Goal: Task Accomplishment & Management: Complete application form

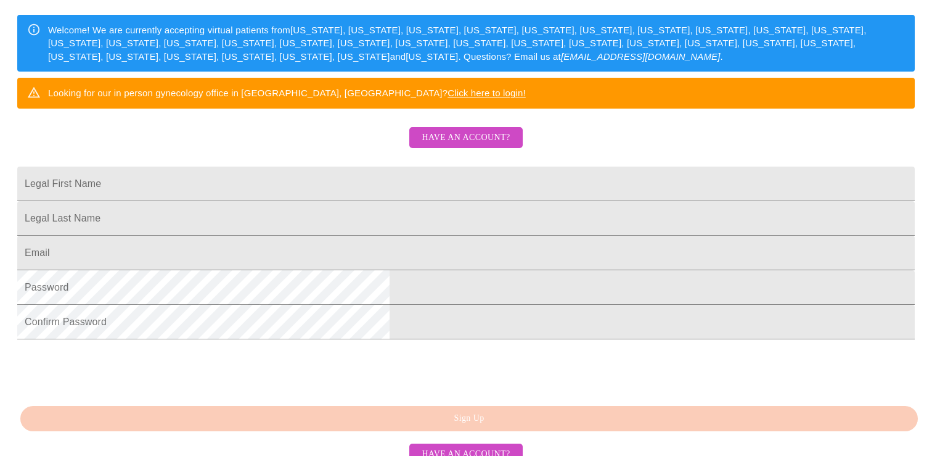
scroll to position [221, 0]
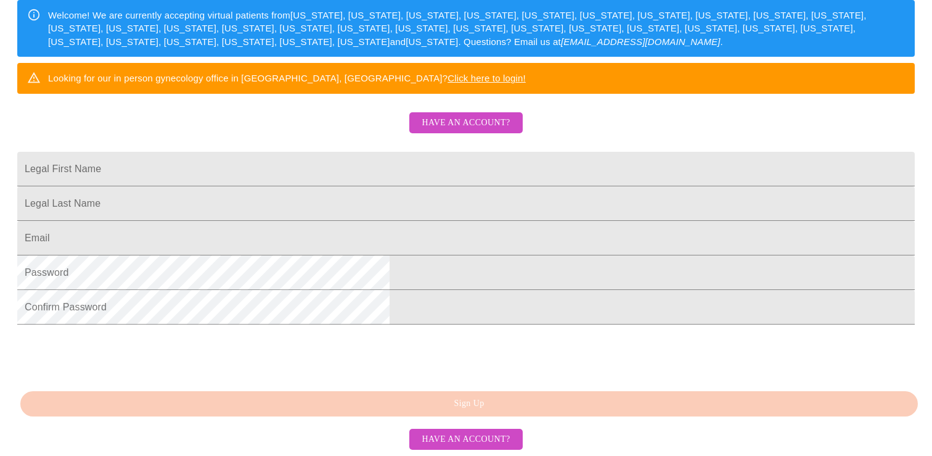
click at [445, 131] on span "Have an account?" at bounding box center [466, 122] width 88 height 15
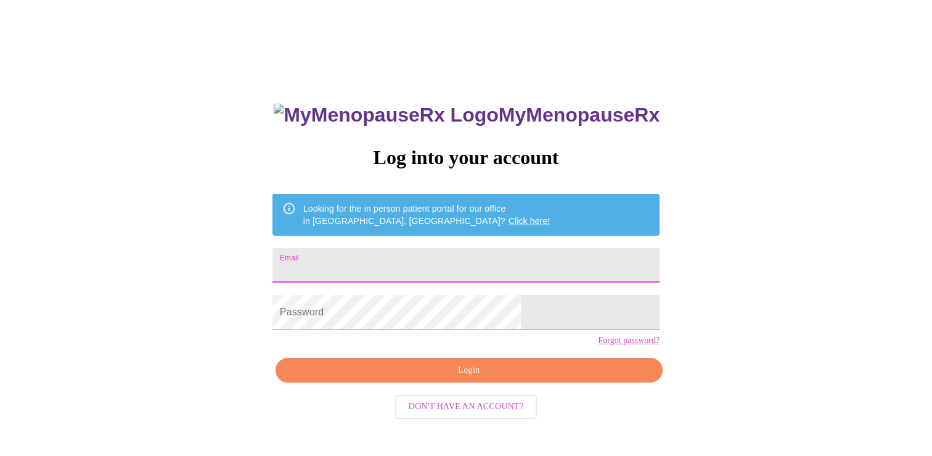
click at [419, 258] on input "Email" at bounding box center [466, 265] width 387 height 35
type input "[EMAIL_ADDRESS][DOMAIN_NAME]"
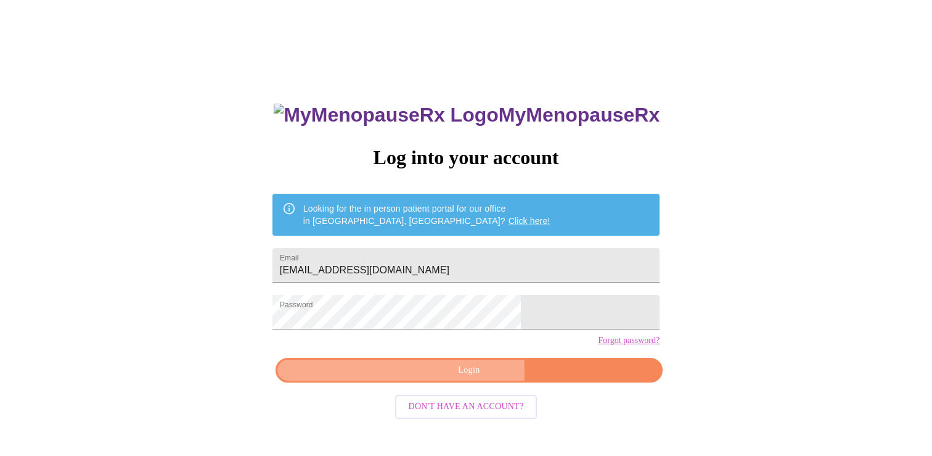
click at [419, 378] on span "Login" at bounding box center [469, 370] width 359 height 15
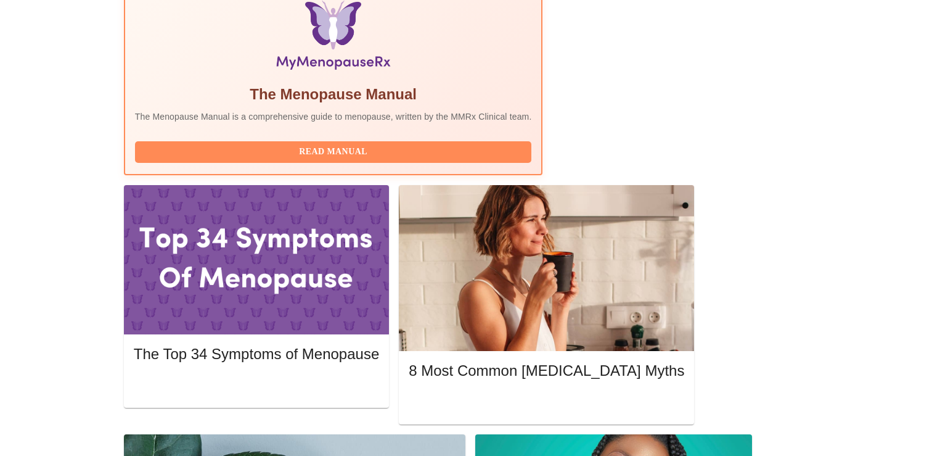
scroll to position [418, 0]
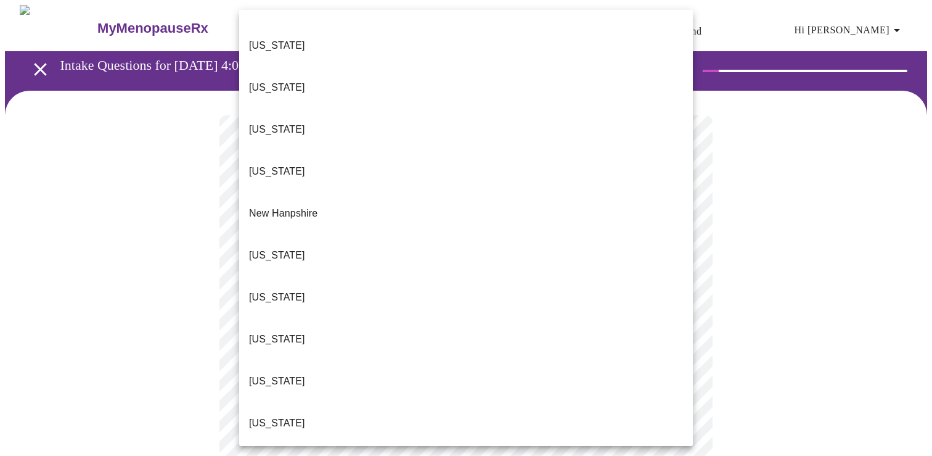
scroll to position [998, 0]
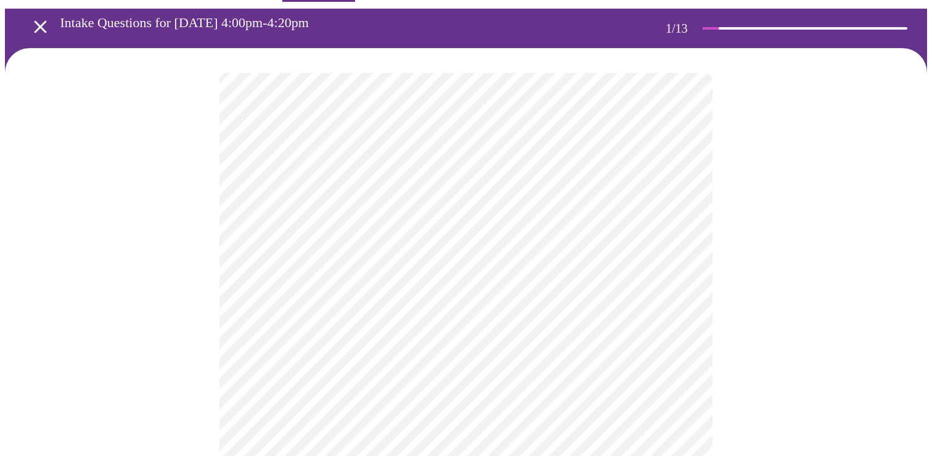
scroll to position [57, 0]
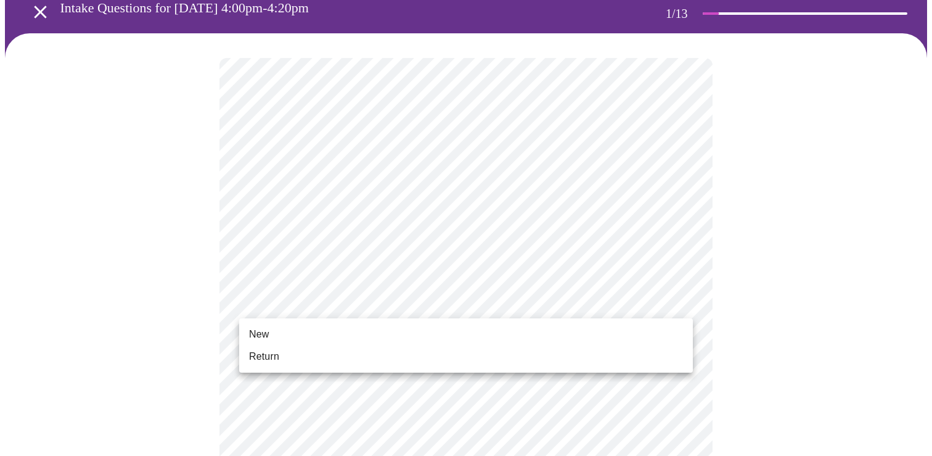
click at [316, 359] on li "Return" at bounding box center [466, 356] width 454 height 22
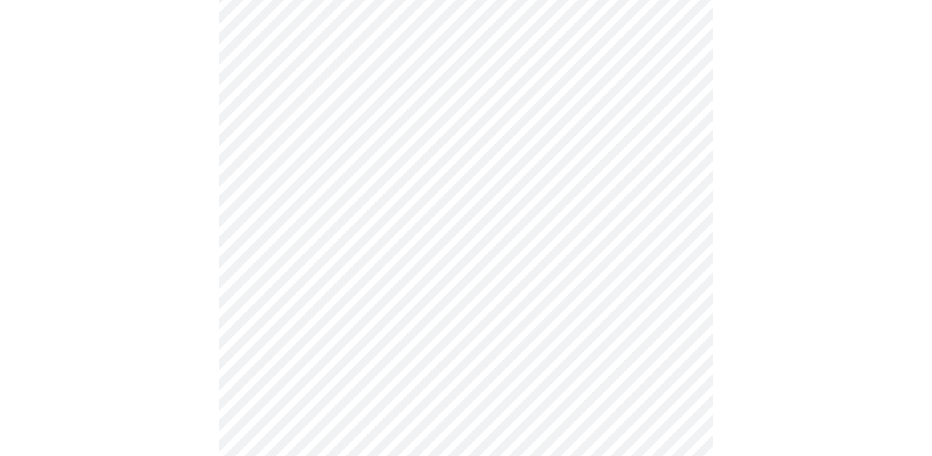
scroll to position [0, 0]
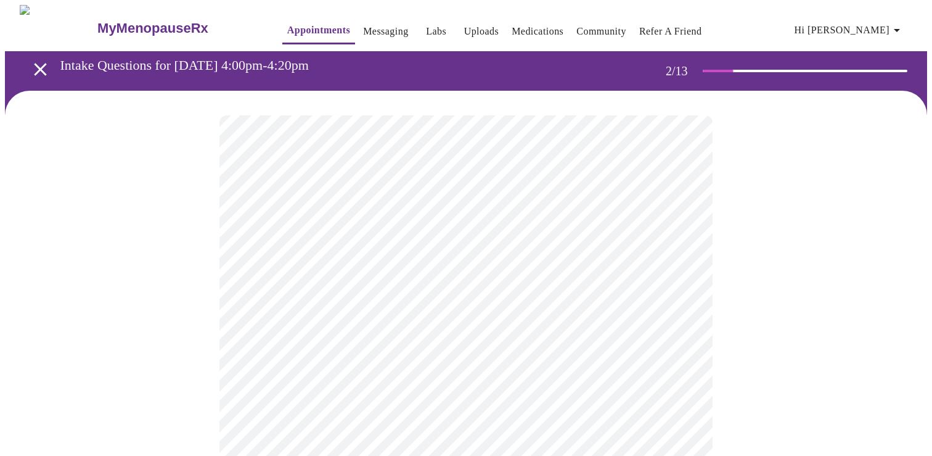
click at [575, 256] on body "MyMenopauseRx Appointments Messaging Labs Uploads Medications Community Refer a…" at bounding box center [466, 375] width 922 height 741
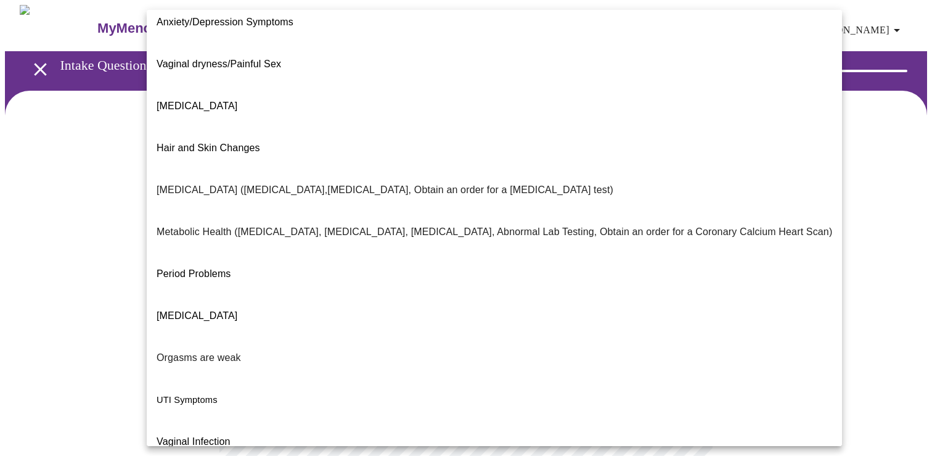
scroll to position [183, 0]
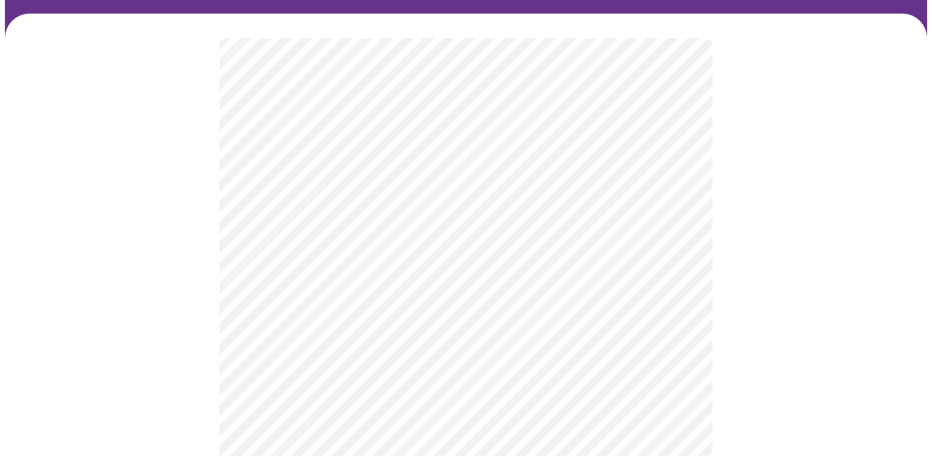
scroll to position [94, 0]
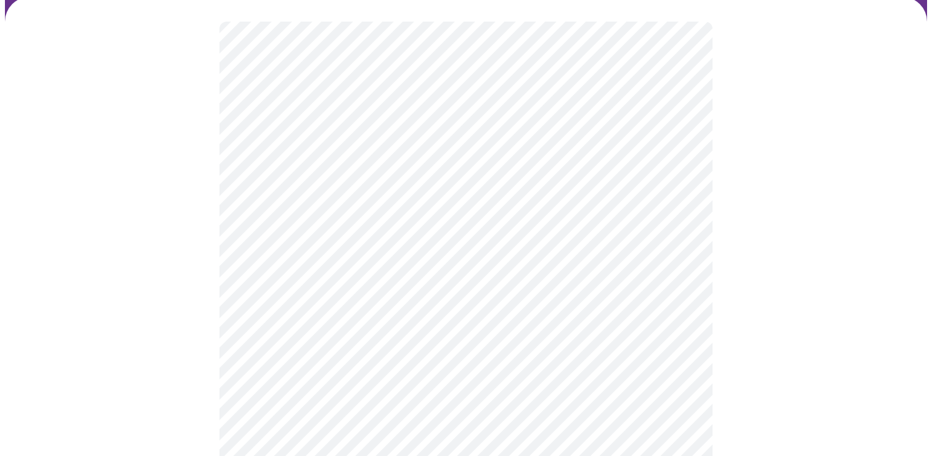
click at [492, 292] on body "MyMenopauseRx Appointments Messaging Labs Uploads Medications Community Refer a…" at bounding box center [466, 278] width 922 height 734
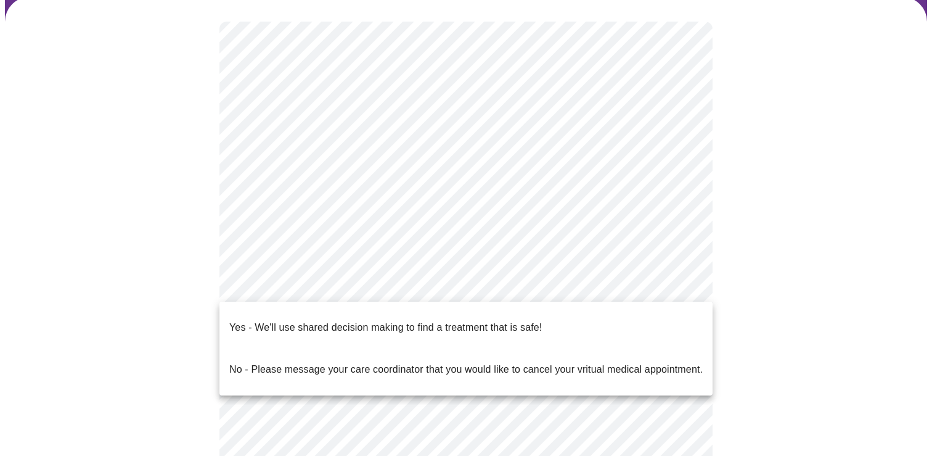
click at [480, 320] on p "Yes - We'll use shared decision making to find a treatment that is safe!" at bounding box center [385, 327] width 313 height 15
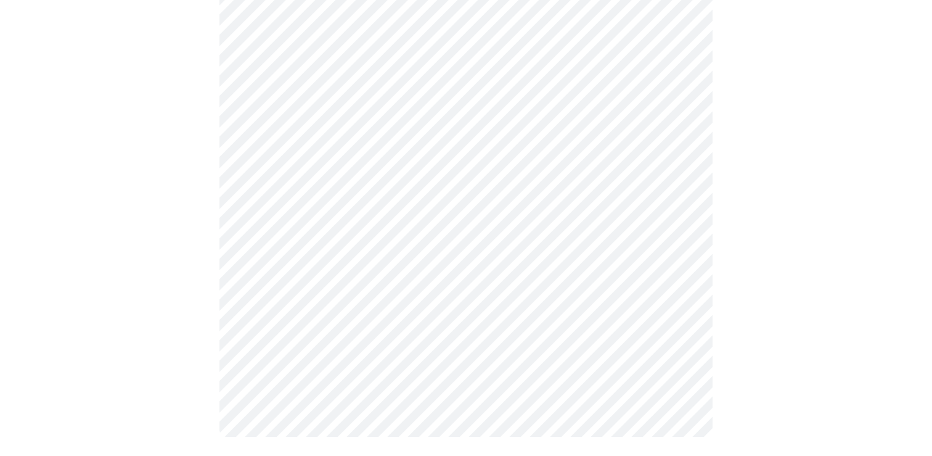
scroll to position [0, 0]
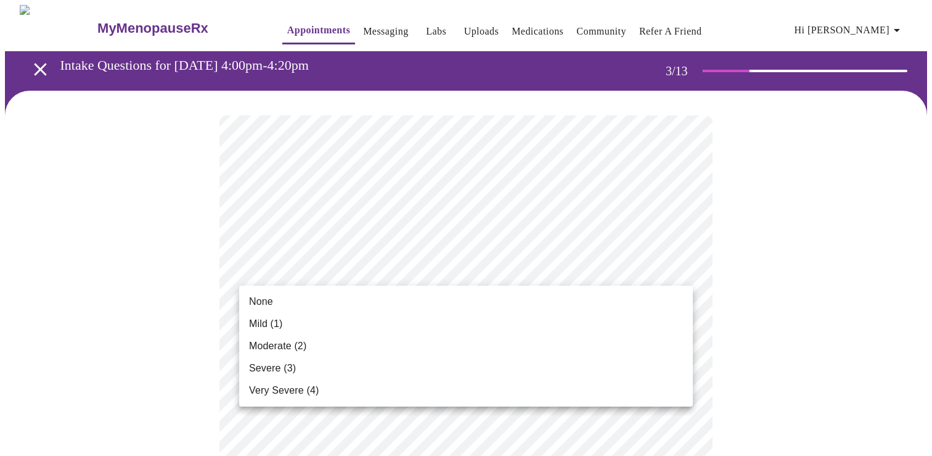
click at [332, 302] on li "None" at bounding box center [466, 301] width 454 height 22
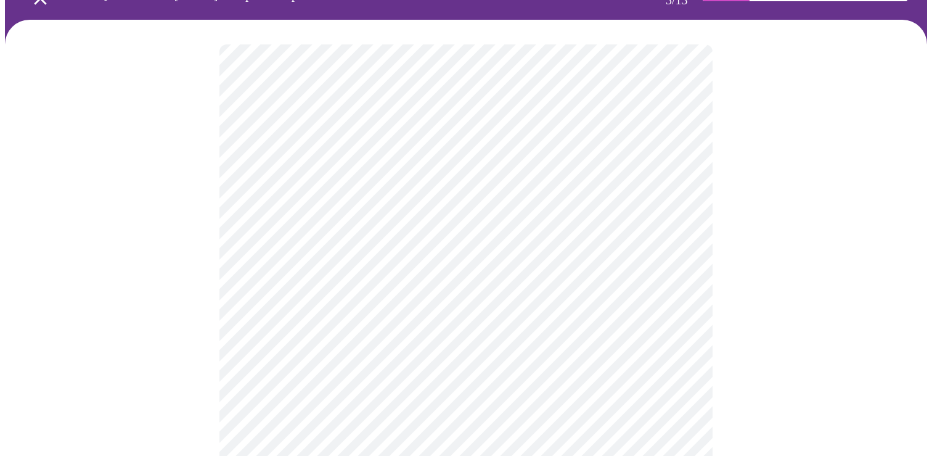
scroll to position [82, 0]
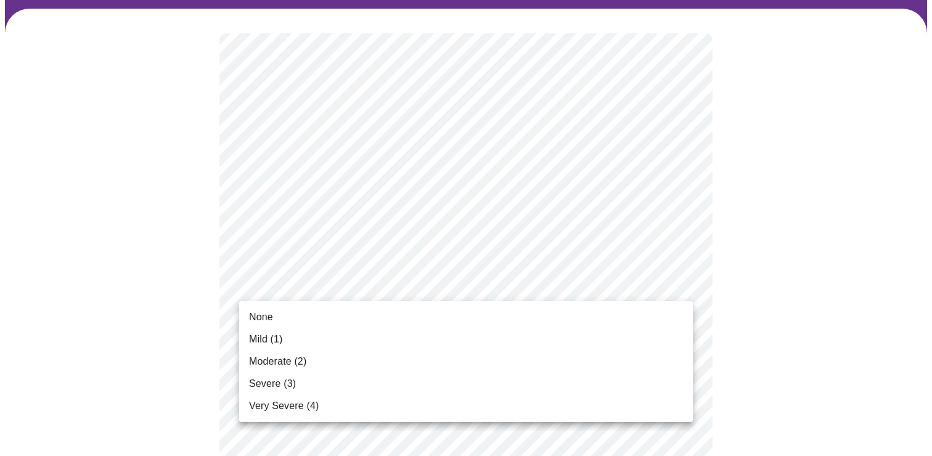
click at [318, 336] on li "Mild (1)" at bounding box center [466, 339] width 454 height 22
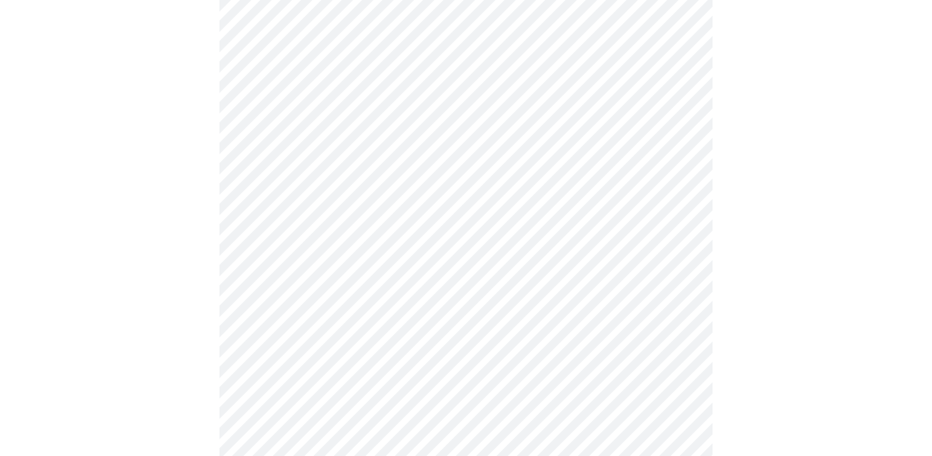
scroll to position [200, 0]
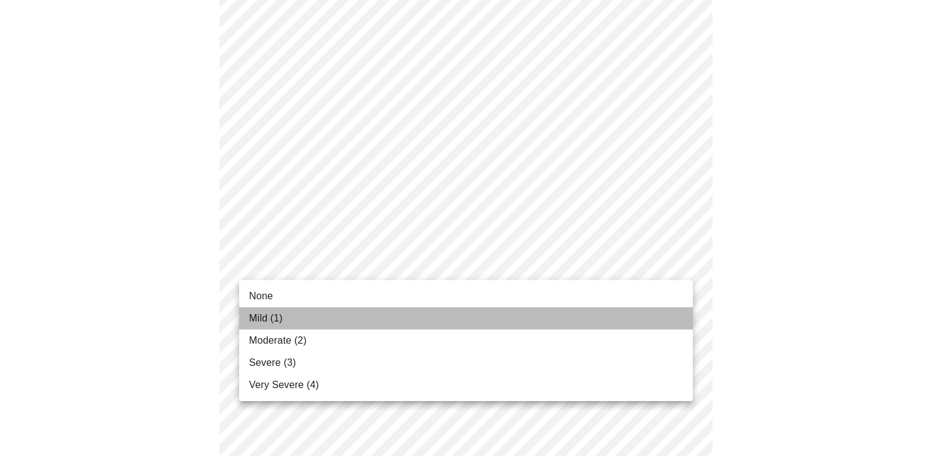
click at [308, 322] on li "Mild (1)" at bounding box center [466, 318] width 454 height 22
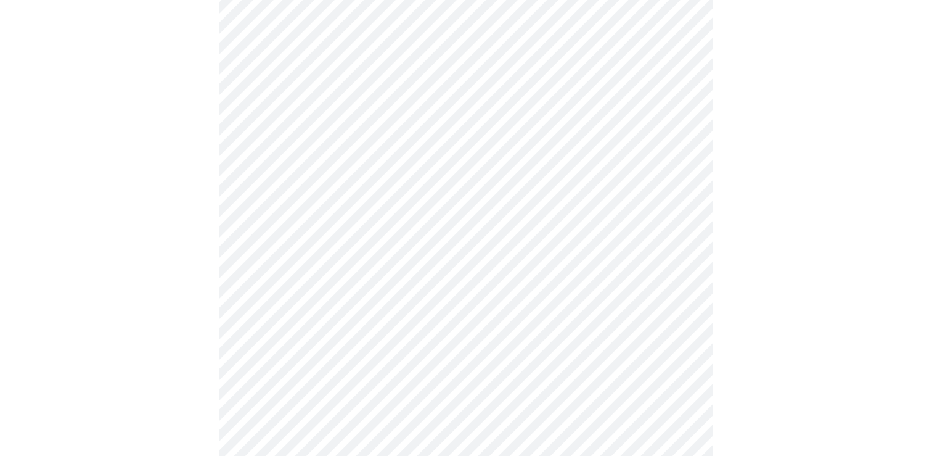
scroll to position [283, 0]
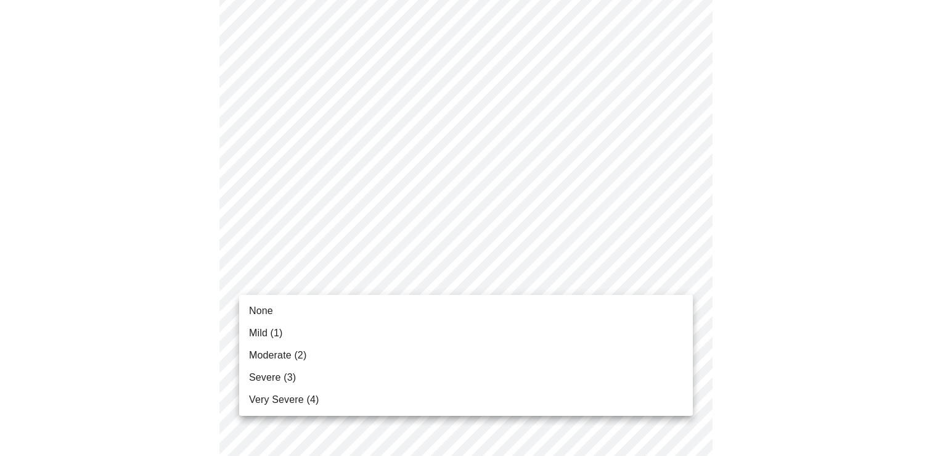
click at [315, 334] on li "Mild (1)" at bounding box center [466, 333] width 454 height 22
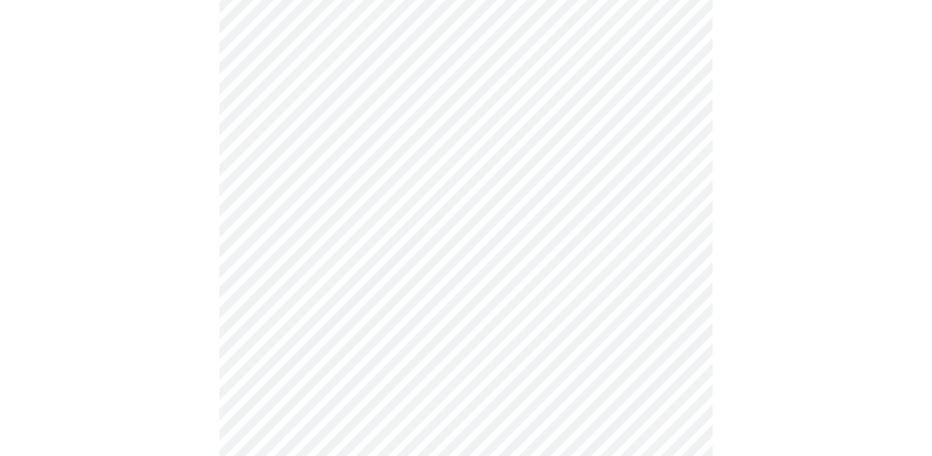
scroll to position [424, 0]
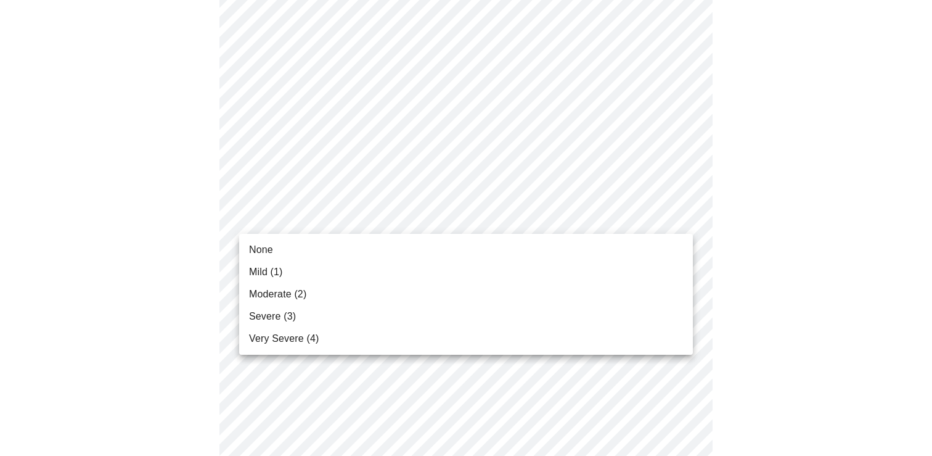
click at [338, 219] on body "MyMenopauseRx Appointments Messaging Labs Uploads Medications Community Refer a…" at bounding box center [466, 366] width 922 height 1571
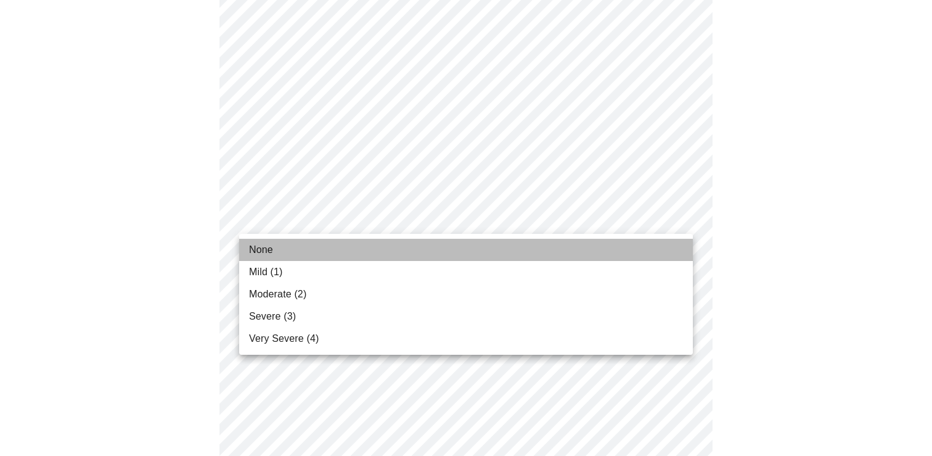
click at [327, 255] on li "None" at bounding box center [466, 250] width 454 height 22
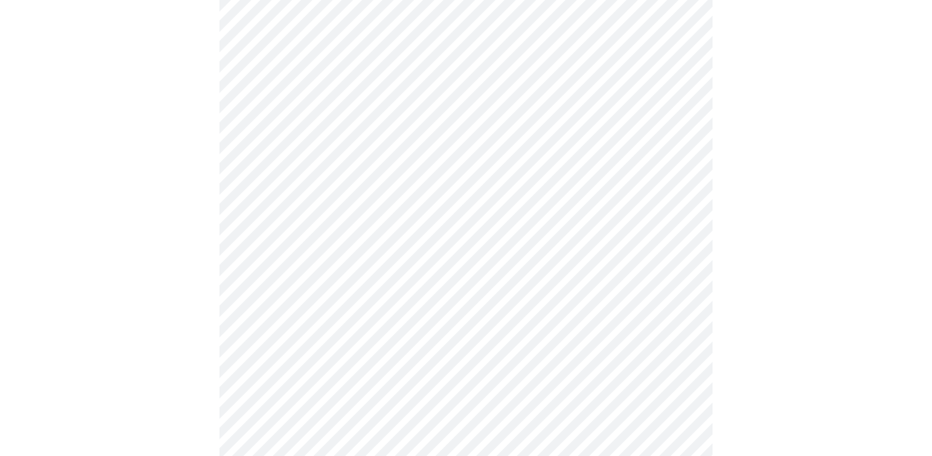
scroll to position [546, 0]
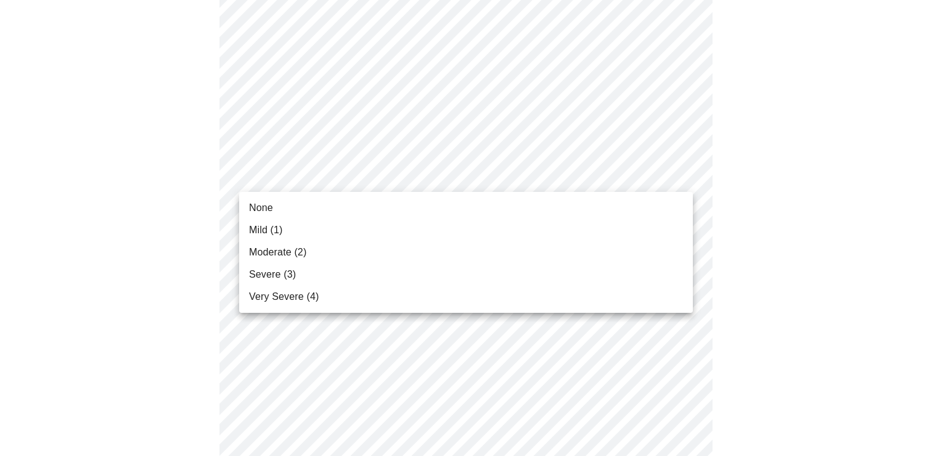
click at [347, 177] on body "MyMenopauseRx Appointments Messaging Labs Uploads Medications Community Refer a…" at bounding box center [466, 236] width 922 height 1554
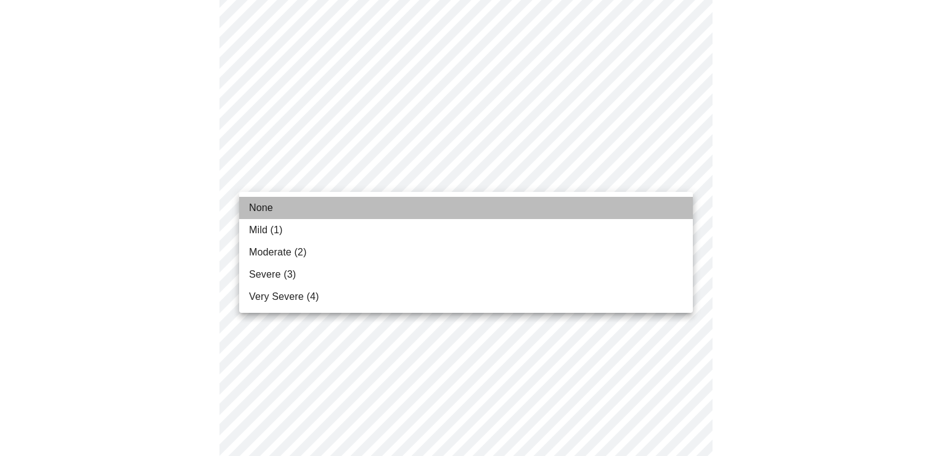
click at [329, 211] on li "None" at bounding box center [466, 208] width 454 height 22
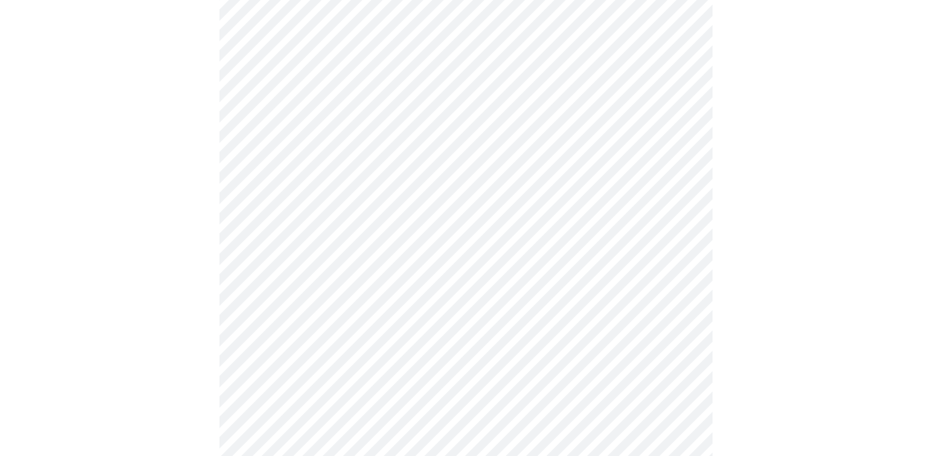
scroll to position [616, 0]
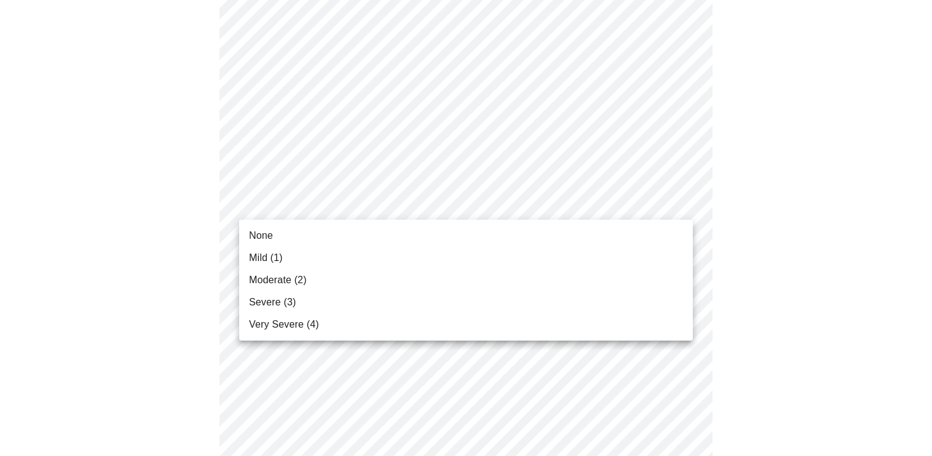
click at [324, 205] on body "MyMenopauseRx Appointments Messaging Labs Uploads Medications Community Refer a…" at bounding box center [466, 157] width 922 height 1536
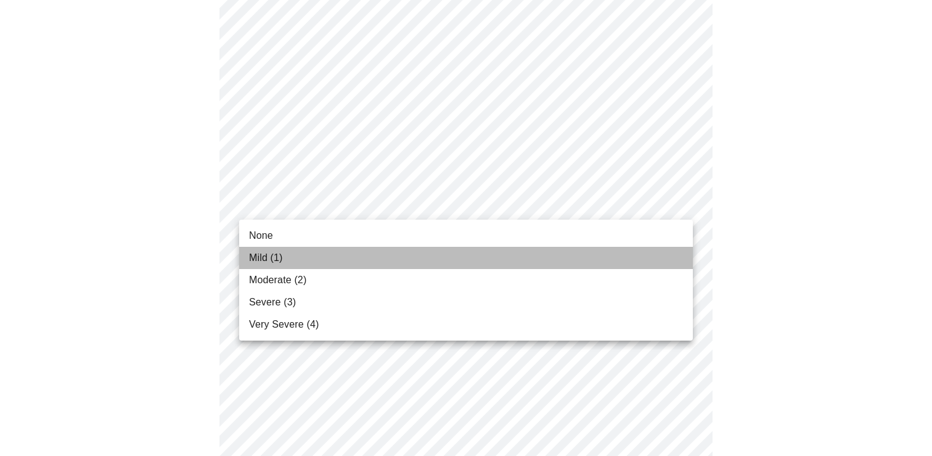
click at [314, 260] on li "Mild (1)" at bounding box center [466, 258] width 454 height 22
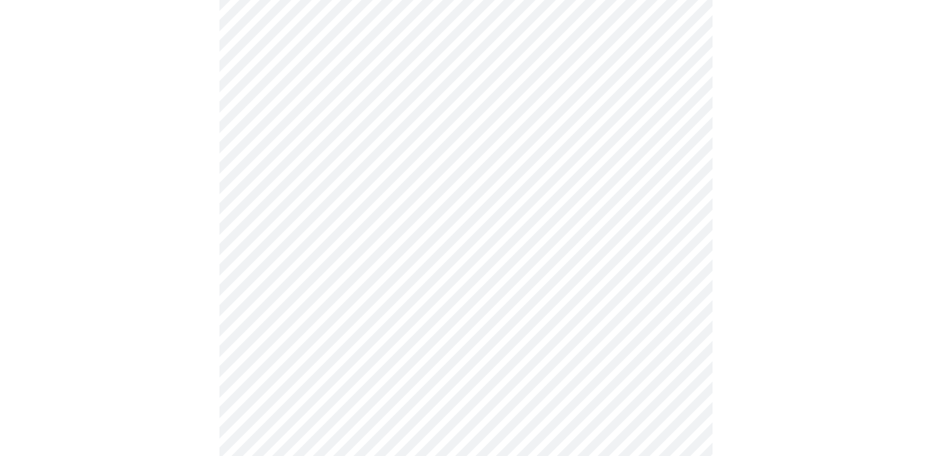
scroll to position [730, 0]
click at [332, 187] on body "MyMenopauseRx Appointments Messaging Labs Uploads Medications Community Refer a…" at bounding box center [466, 34] width 922 height 1519
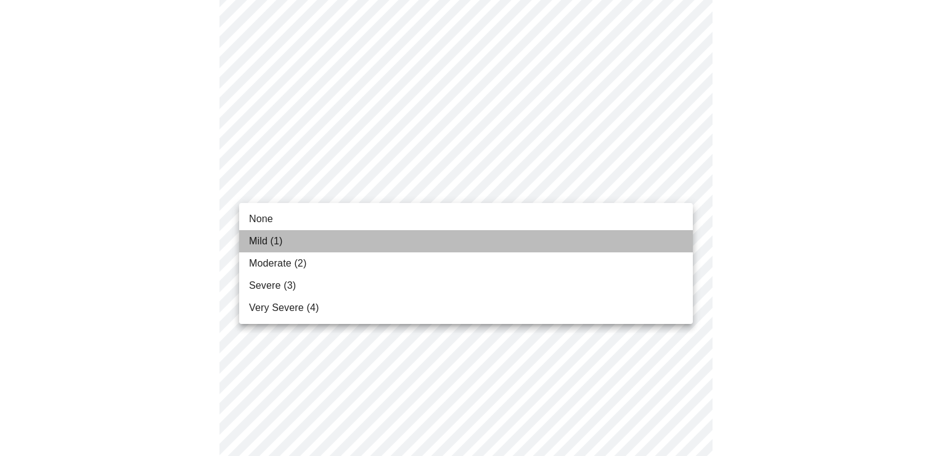
click at [315, 248] on li "Mild (1)" at bounding box center [466, 241] width 454 height 22
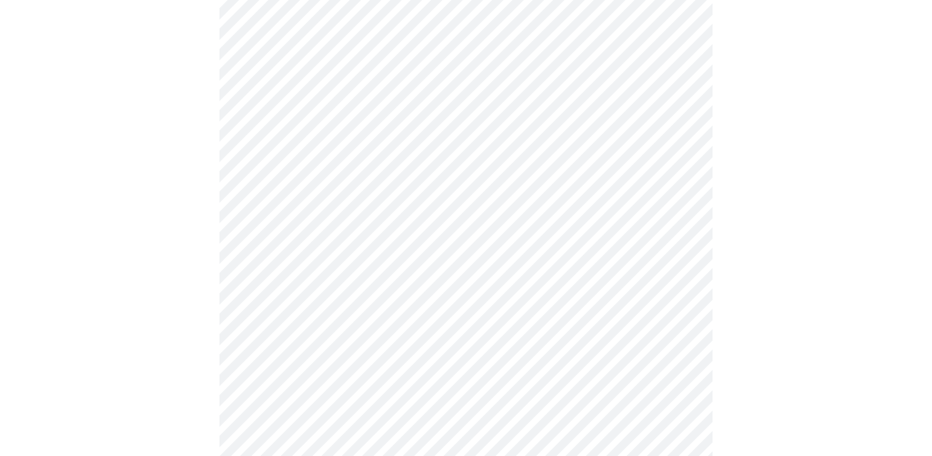
scroll to position [810, 0]
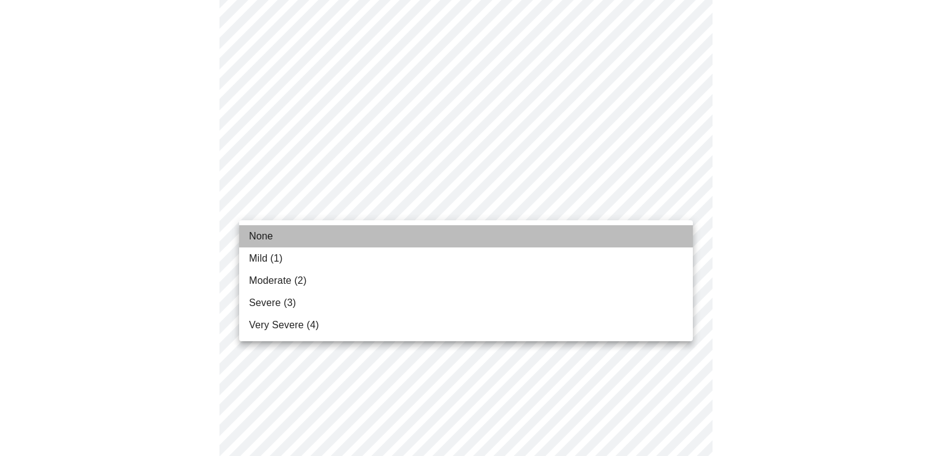
click at [317, 243] on li "None" at bounding box center [466, 236] width 454 height 22
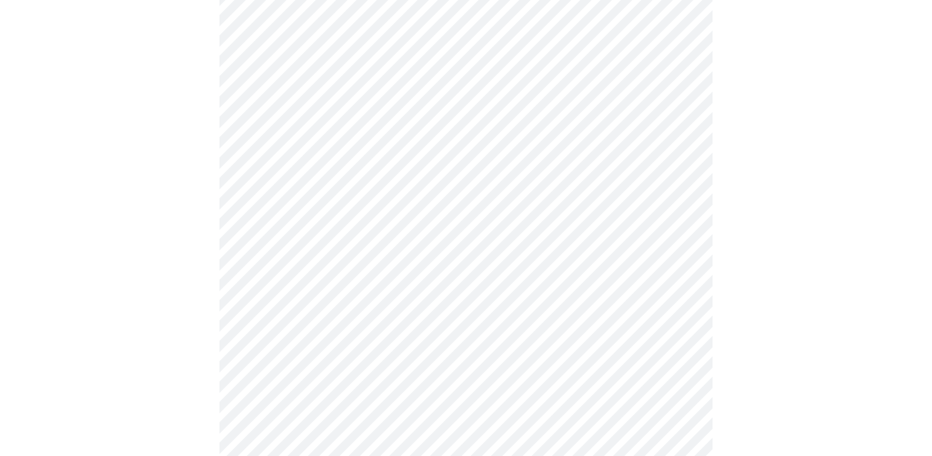
scroll to position [896, 0]
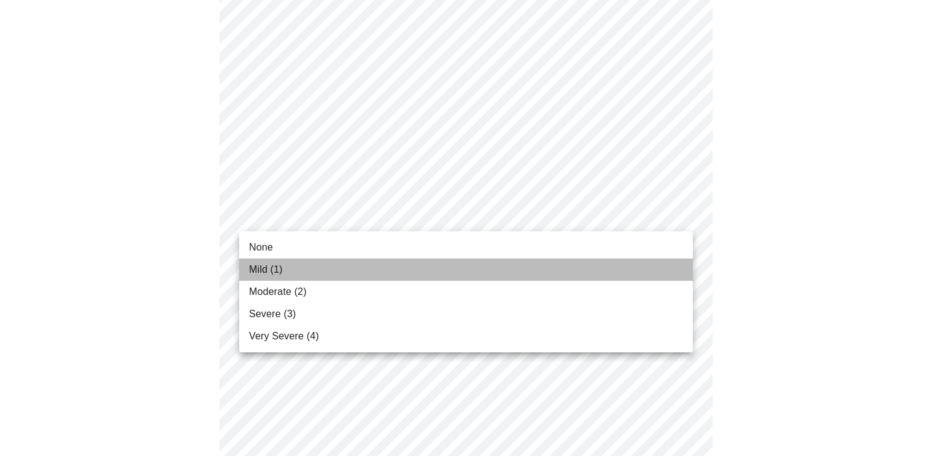
click at [323, 268] on li "Mild (1)" at bounding box center [466, 269] width 454 height 22
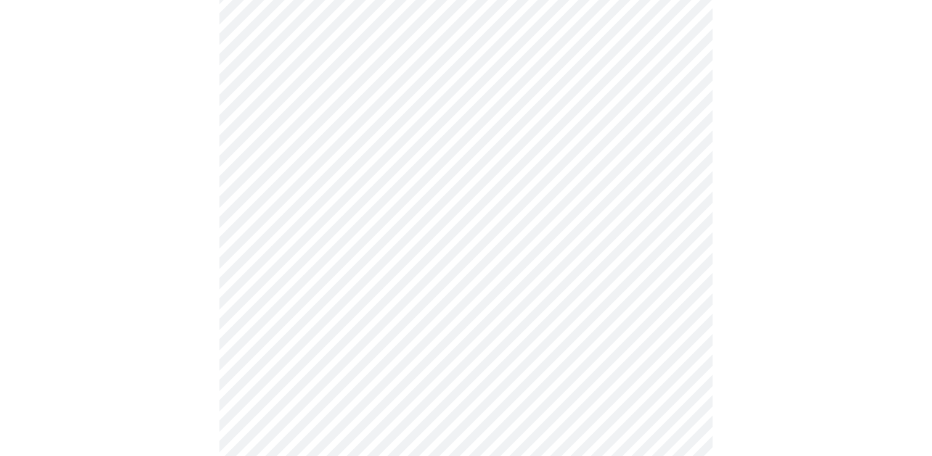
scroll to position [975, 0]
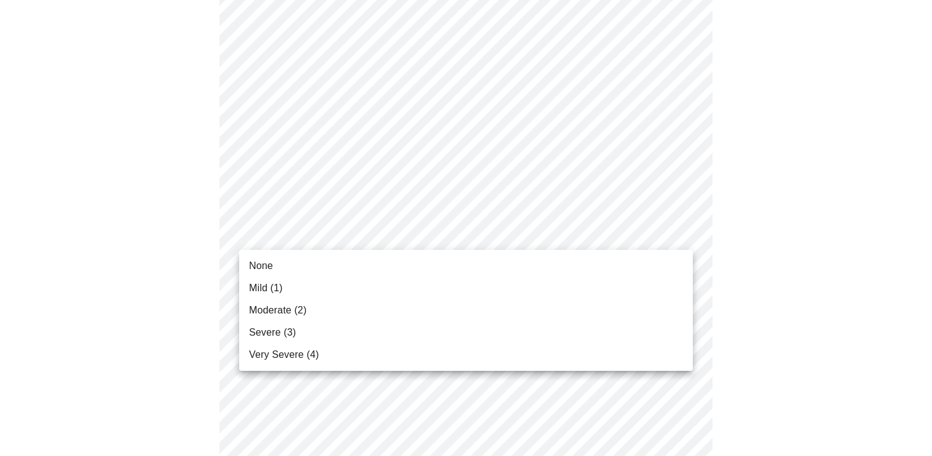
click at [335, 290] on li "Mild (1)" at bounding box center [466, 288] width 454 height 22
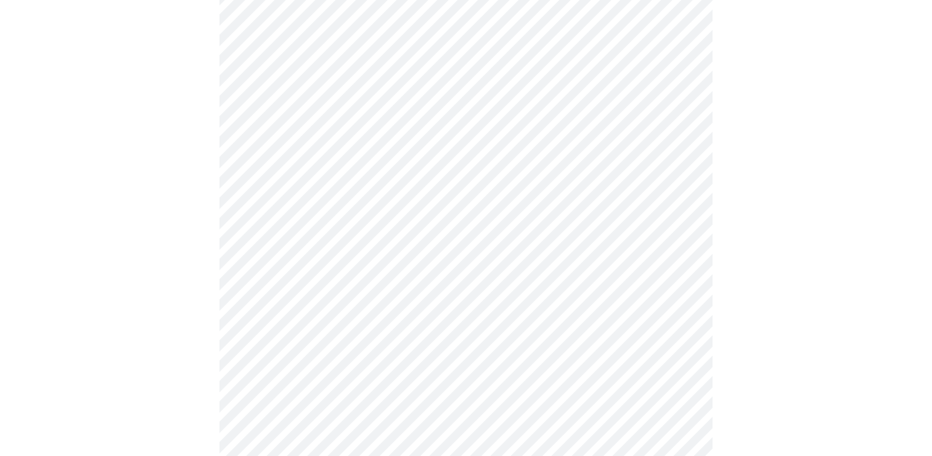
scroll to position [421, 0]
click at [371, 285] on body "MyMenopauseRx Appointments Messaging Labs Uploads Medications Community Refer a…" at bounding box center [466, 167] width 922 height 1167
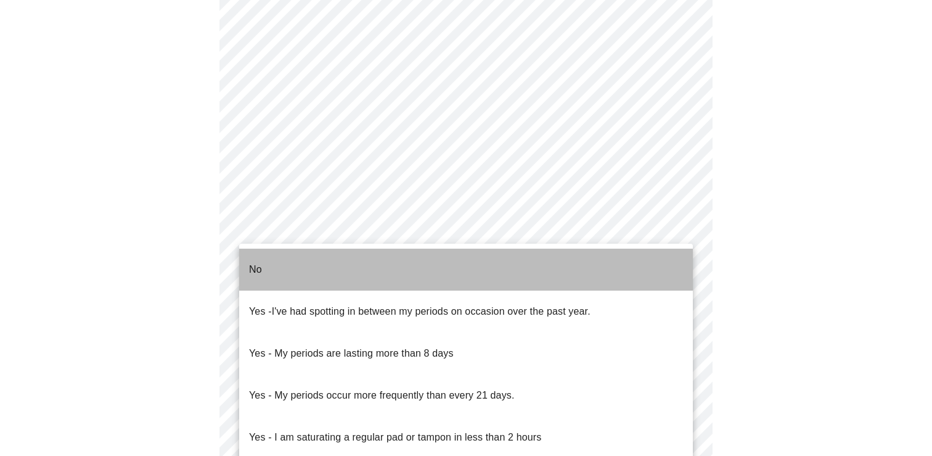
click at [366, 265] on li "No" at bounding box center [466, 269] width 454 height 42
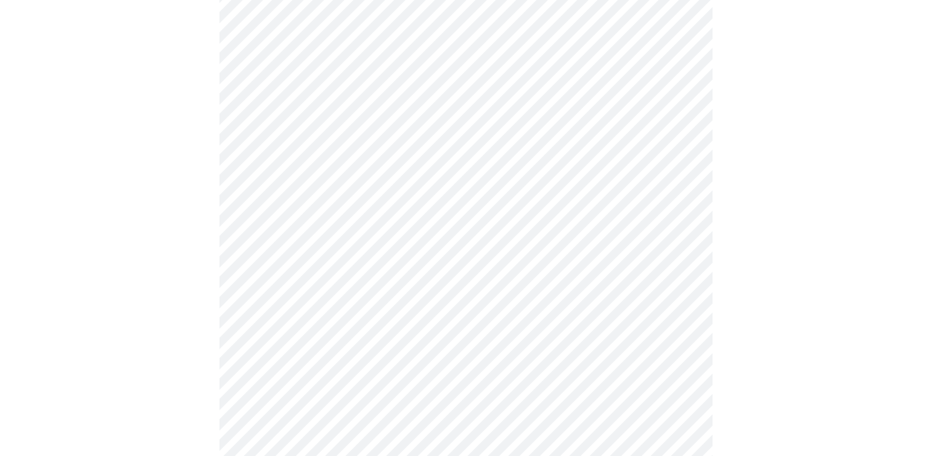
scroll to position [533, 0]
click at [349, 261] on body "MyMenopauseRx Appointments Messaging Labs Uploads Medications Community Refer a…" at bounding box center [466, 52] width 922 height 1160
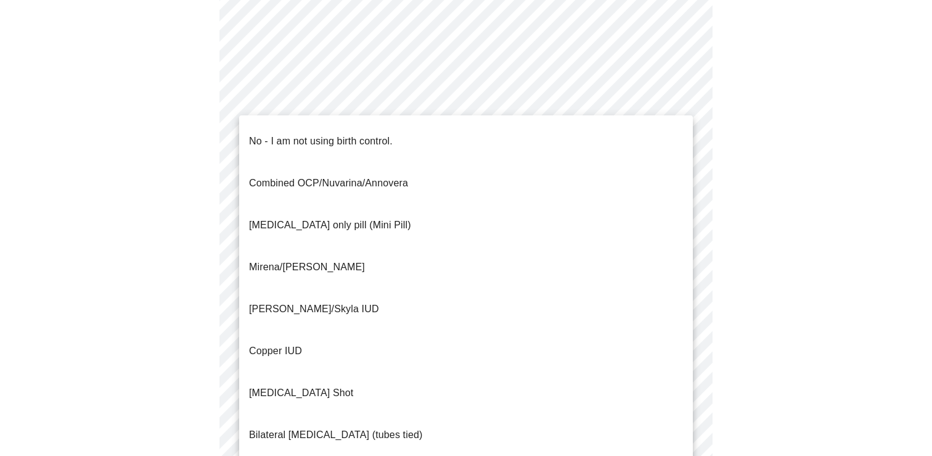
click at [357, 138] on p "No - I am not using birth control." at bounding box center [321, 141] width 144 height 15
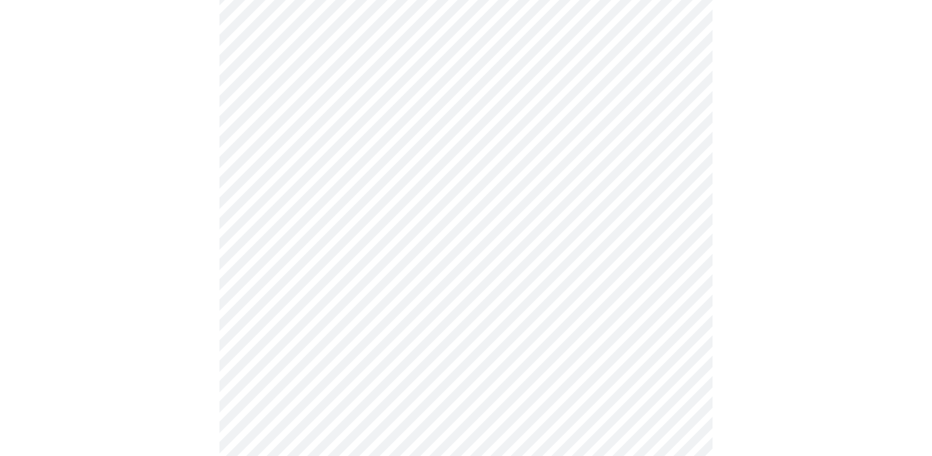
scroll to position [618, 0]
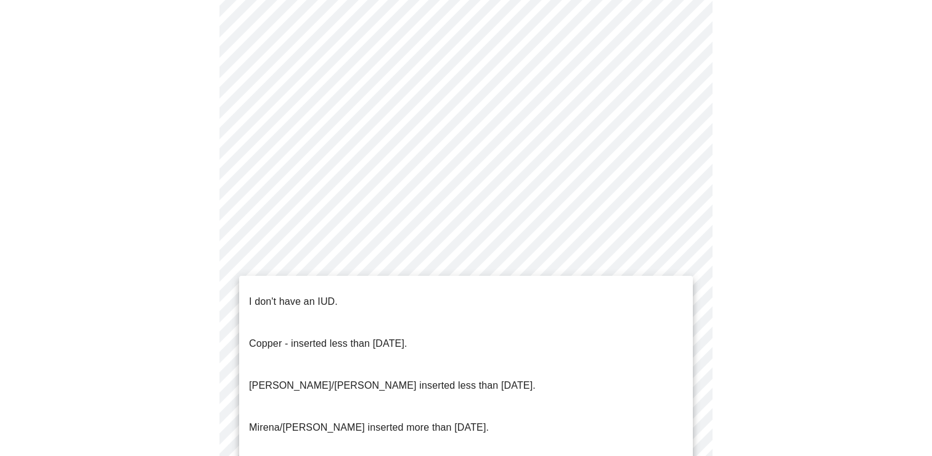
click at [332, 294] on p "I don't have an IUD." at bounding box center [293, 301] width 89 height 15
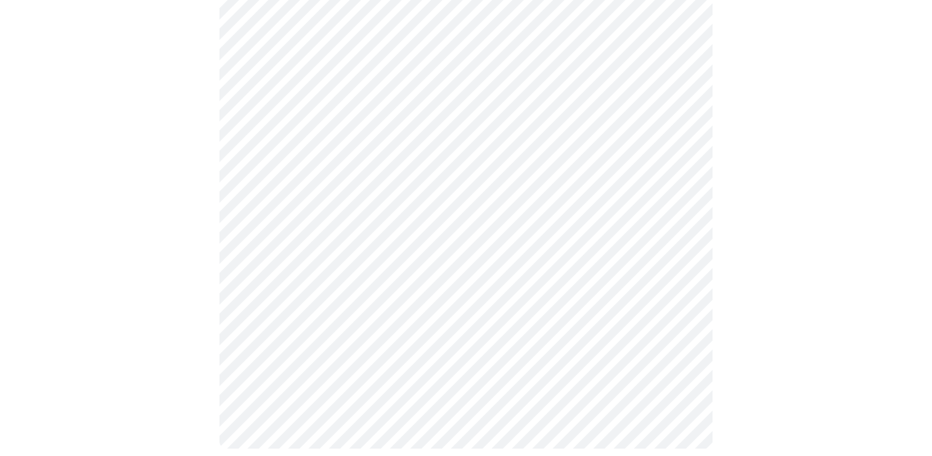
scroll to position [688, 0]
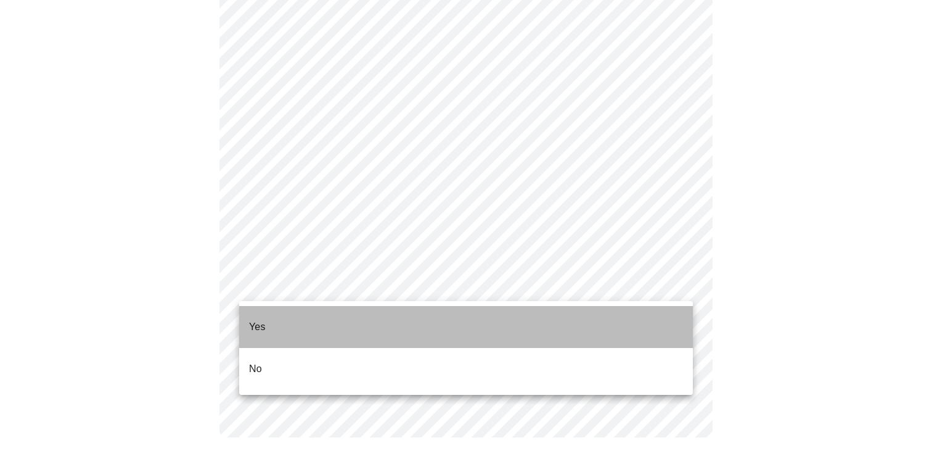
click at [324, 320] on li "Yes" at bounding box center [466, 327] width 454 height 42
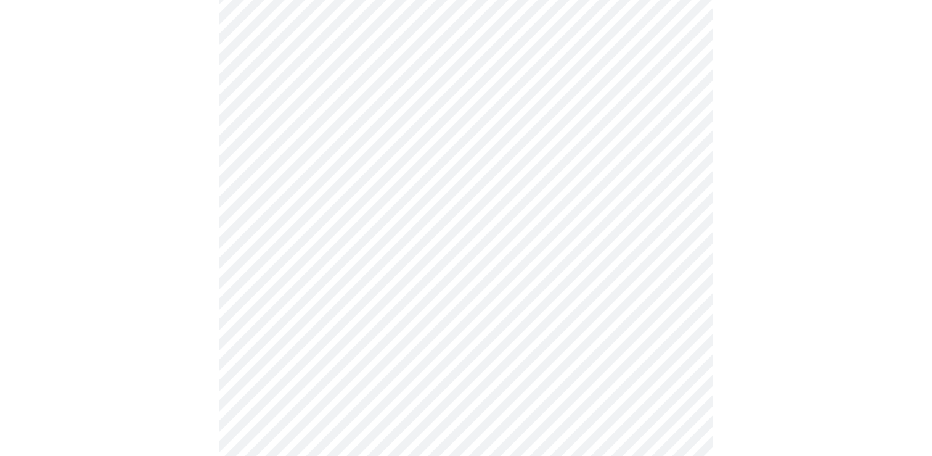
scroll to position [3077, 0]
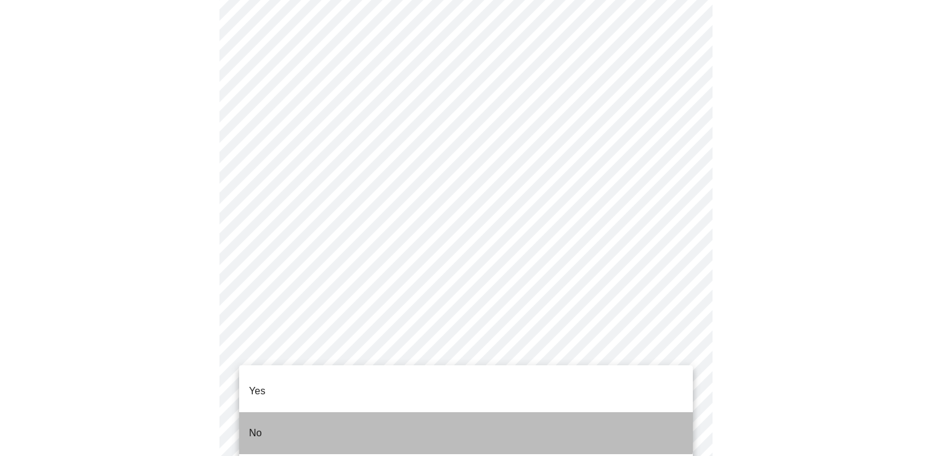
click at [412, 412] on li "No" at bounding box center [466, 433] width 454 height 42
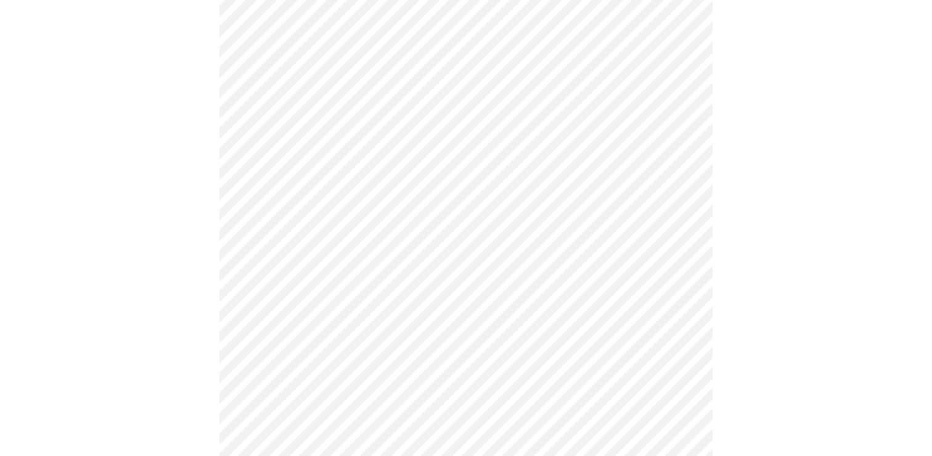
scroll to position [974, 0]
